Goal: Navigation & Orientation: Find specific page/section

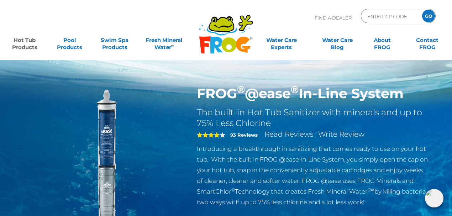
click at [242, 47] on icon ".st130{clip-path:url(#SVGID_2_);fill-rule:evenodd;clip-rule:evenodd;fill:#C3CC0…" at bounding box center [226, 34] width 55 height 40
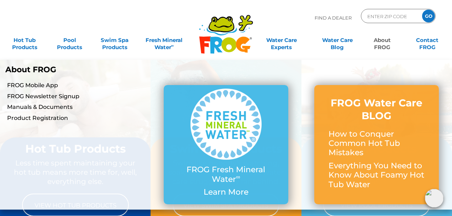
click at [384, 46] on link "About FROG" at bounding box center [382, 40] width 35 height 14
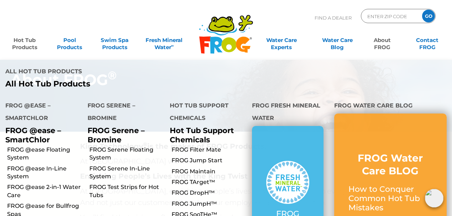
click at [20, 43] on link "Hot Tub Products" at bounding box center [24, 40] width 35 height 14
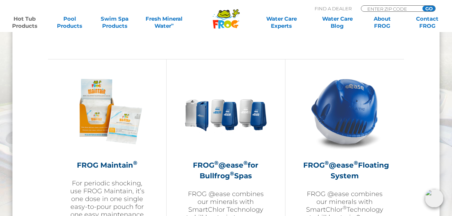
scroll to position [783, 0]
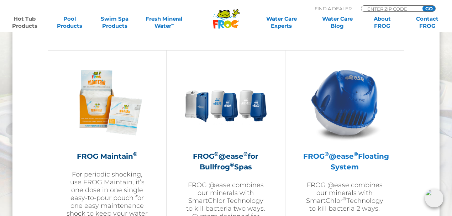
click at [351, 162] on h2 "FROG ® @ease ® Floating System" at bounding box center [344, 161] width 83 height 21
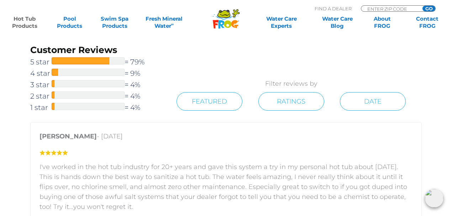
scroll to position [1020, 0]
